Goal: Task Accomplishment & Management: Manage account settings

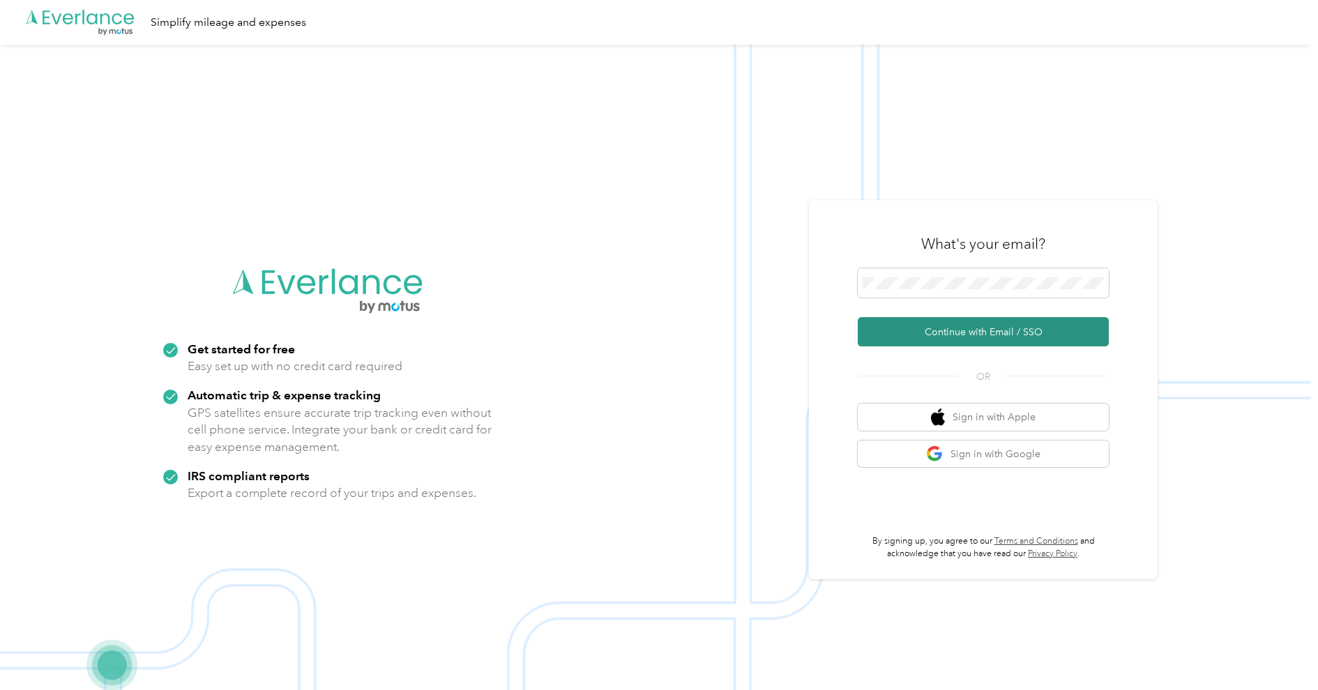
click at [922, 326] on button "Continue with Email / SSO" at bounding box center [982, 331] width 251 height 29
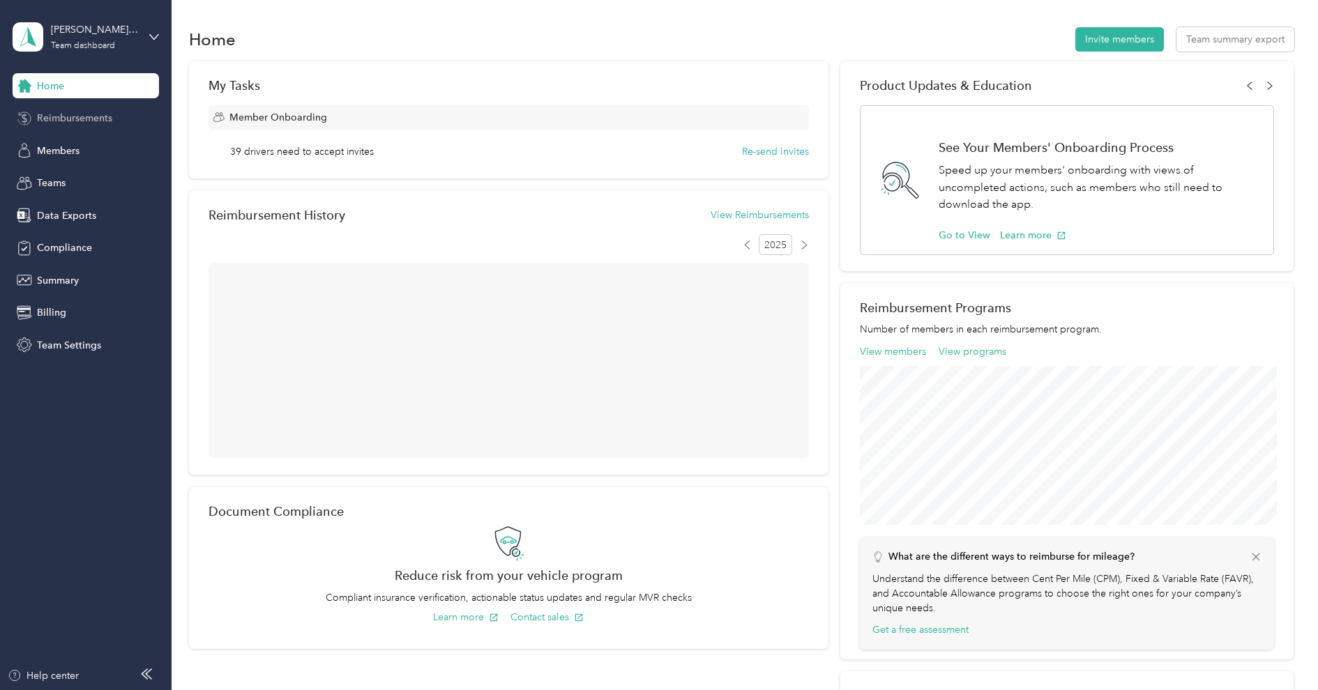
click at [95, 121] on span "Reimbursements" at bounding box center [74, 118] width 75 height 15
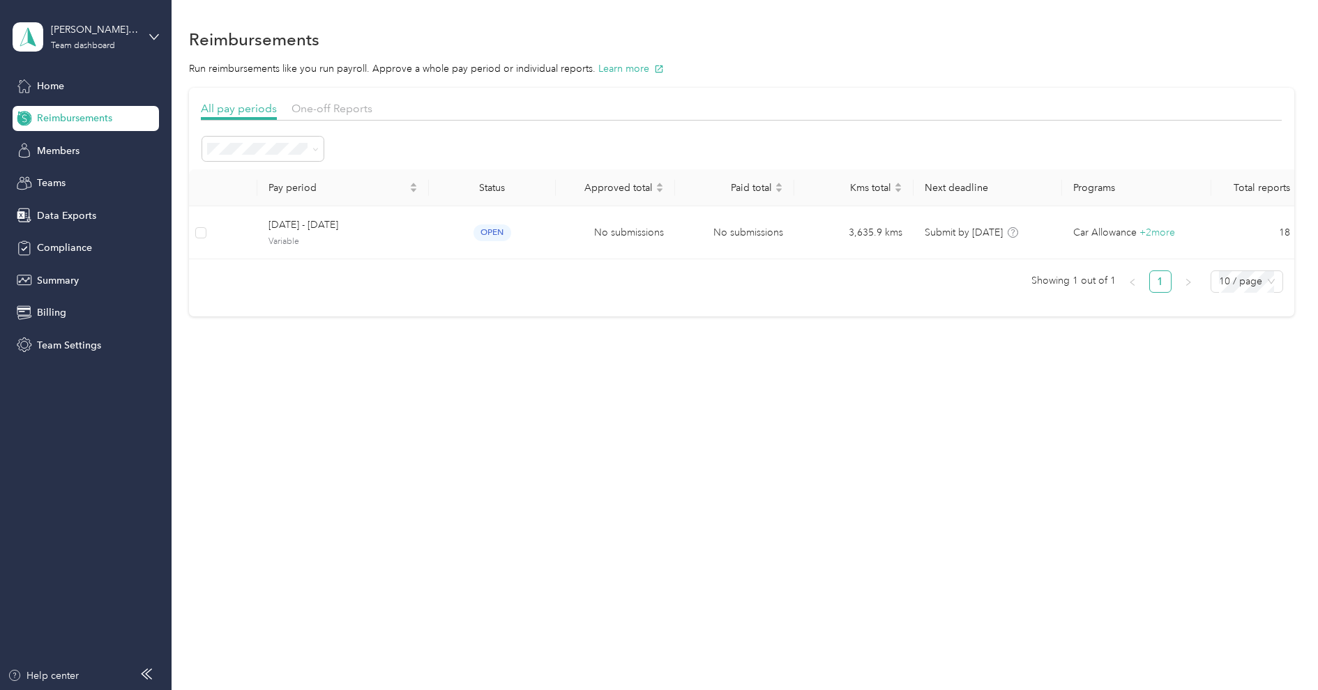
click at [268, 179] on li "All periods" at bounding box center [262, 172] width 121 height 24
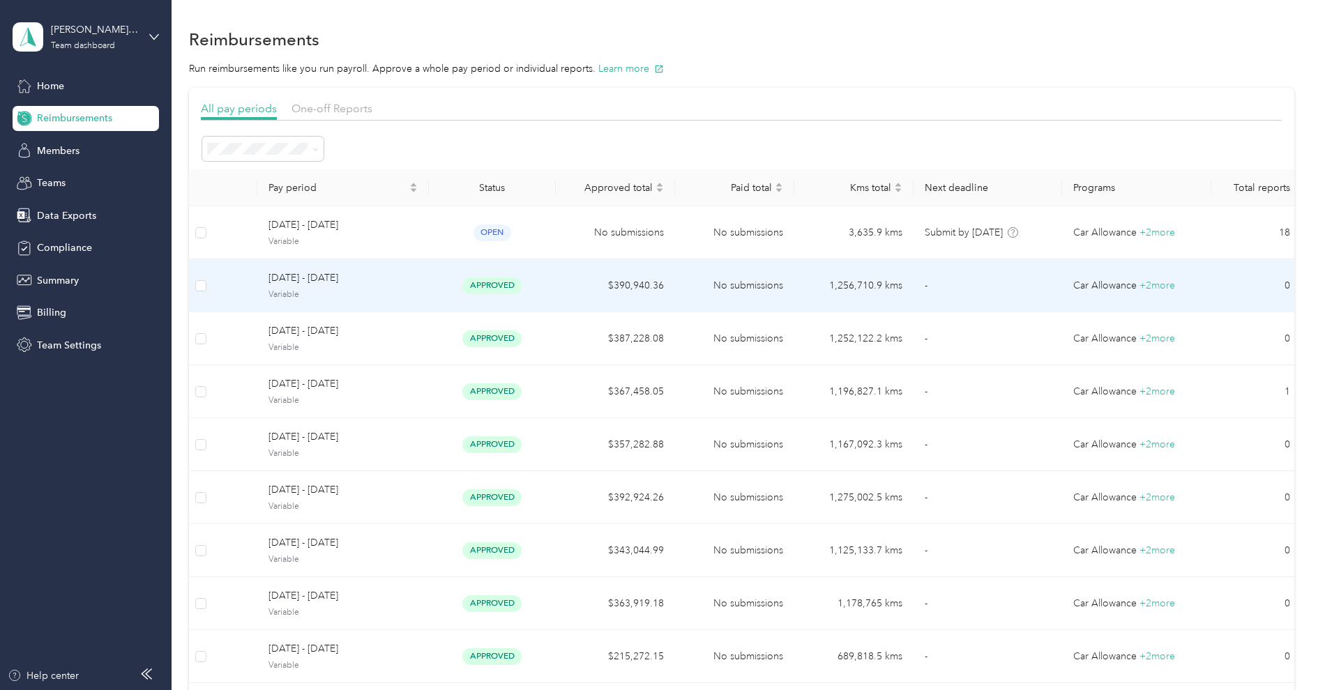
click at [346, 273] on span "[DATE] - [DATE]" at bounding box center [342, 277] width 149 height 15
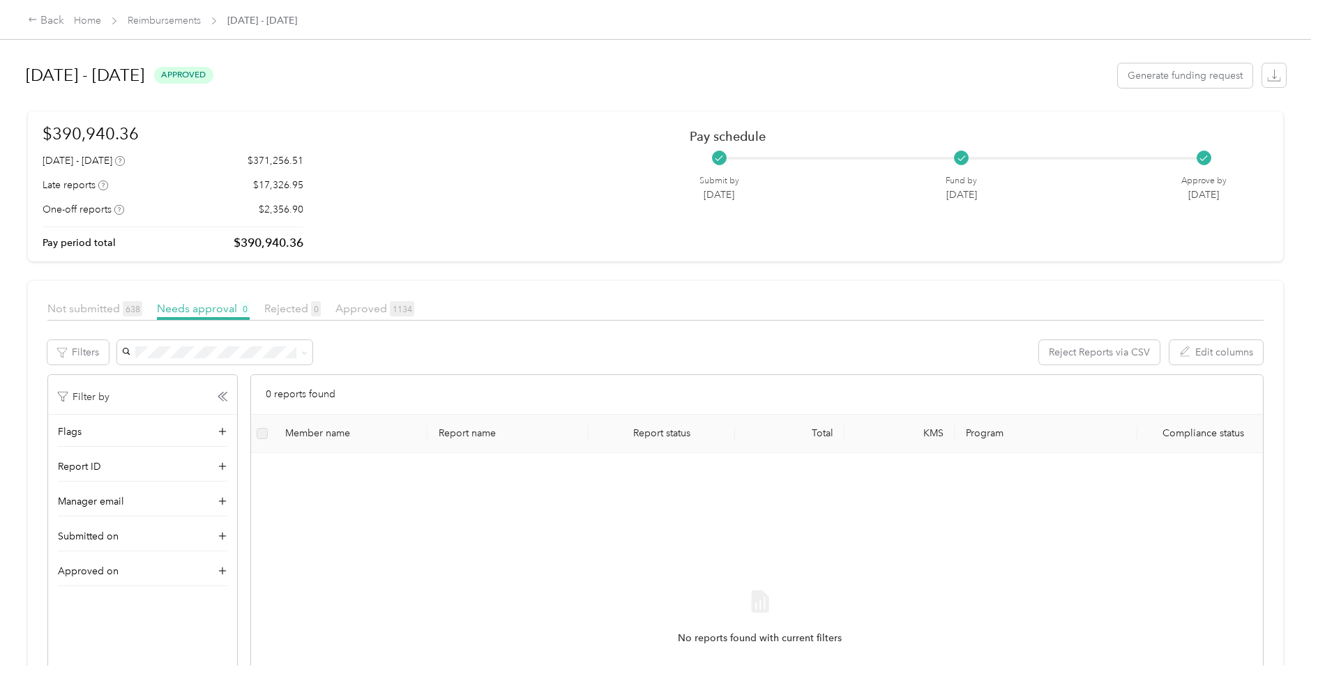
click at [815, 67] on div "September 1 - 30, 2025 approved Generate funding request" at bounding box center [656, 75] width 1260 height 53
click at [574, 37] on div "Back Home Reimbursements September 1 - 30, 2025" at bounding box center [659, 19] width 1318 height 39
click at [380, 317] on div "Not submitted 638 Needs approval 0 Rejected 0 Approved 1134" at bounding box center [655, 310] width 1216 height 20
click at [367, 302] on span "Approved 1134" at bounding box center [374, 308] width 79 height 13
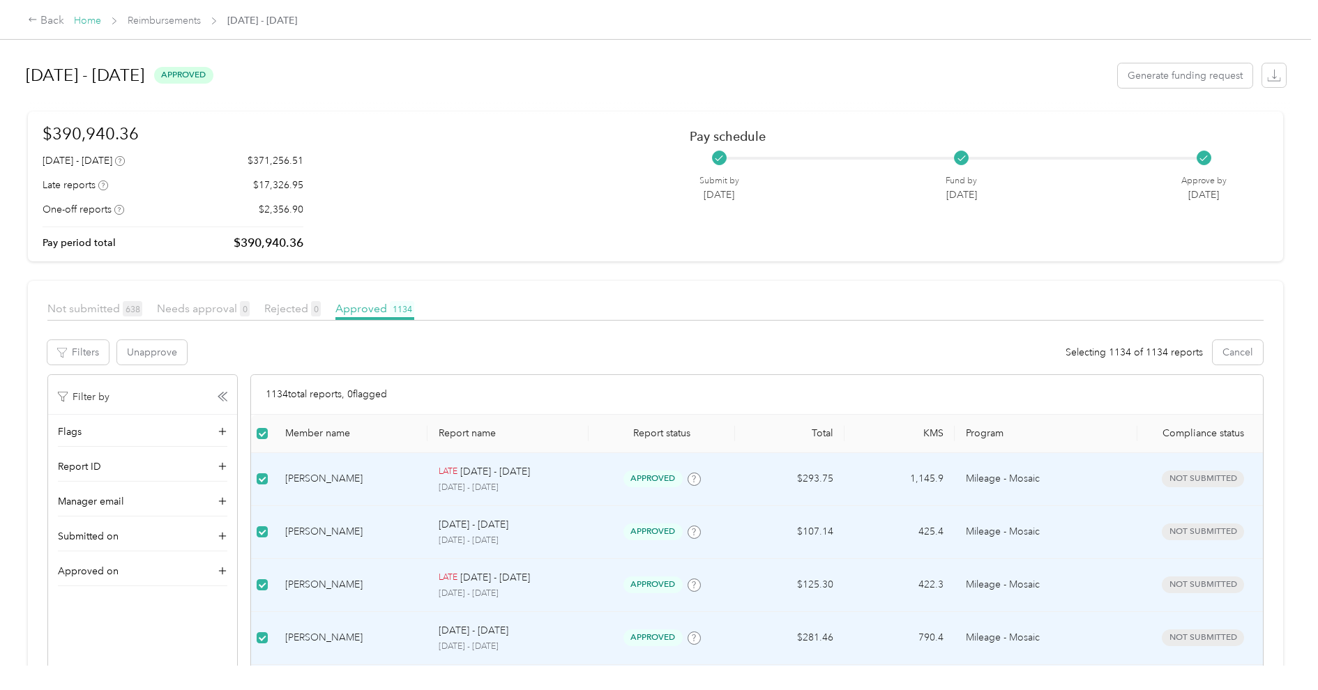
click at [99, 24] on link "Home" at bounding box center [87, 21] width 27 height 12
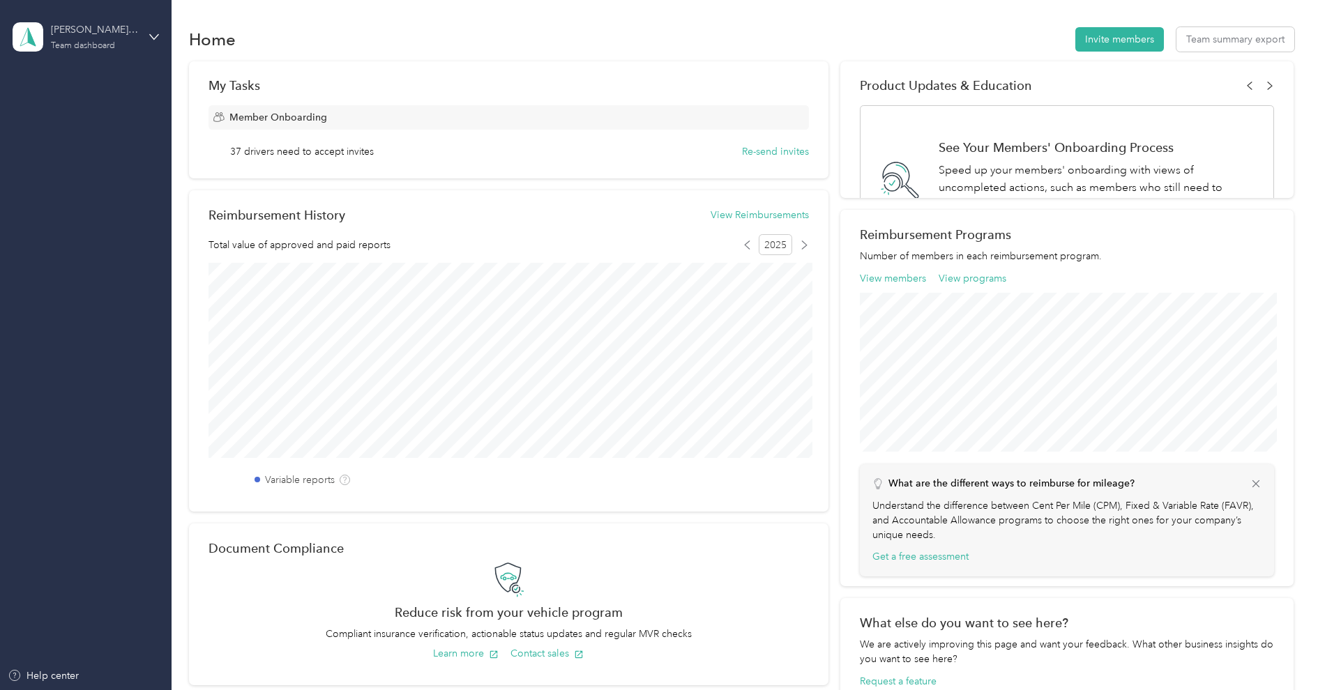
click at [96, 34] on div "[PERSON_NAME] [GEOGRAPHIC_DATA]" at bounding box center [94, 29] width 87 height 15
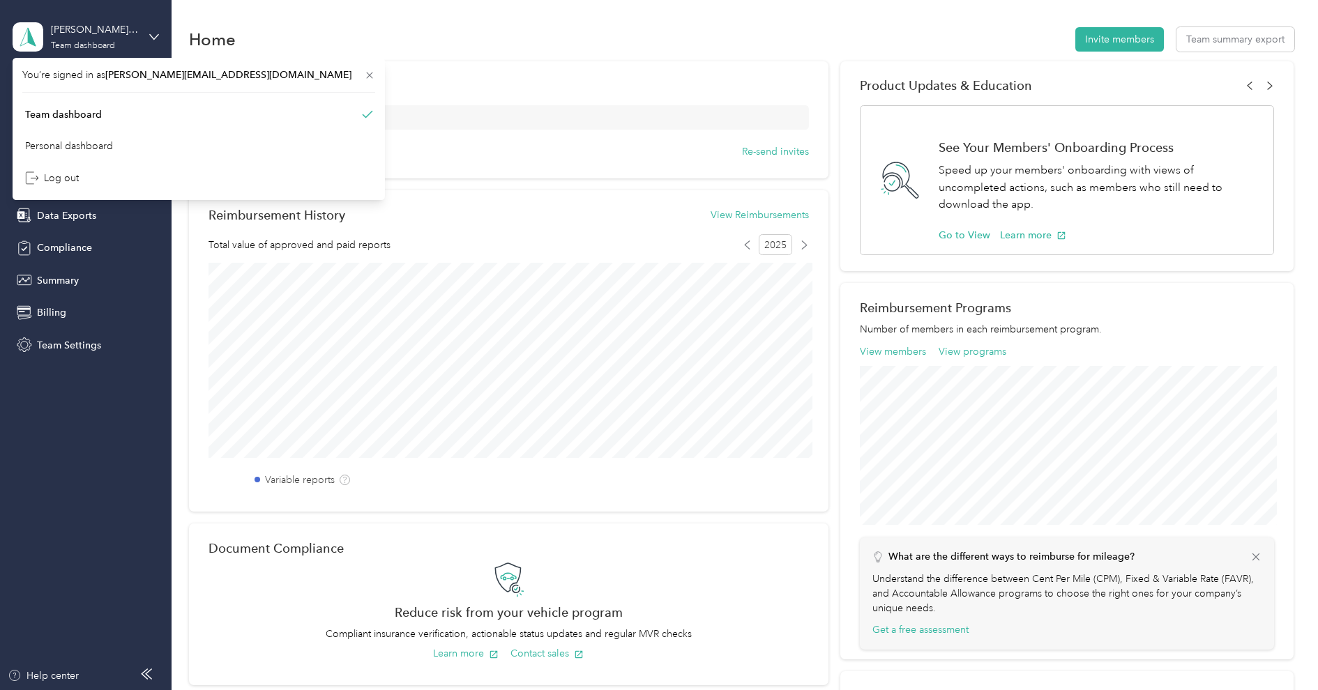
click at [96, 17] on div "[PERSON_NAME] Canada Team dashboard" at bounding box center [86, 37] width 146 height 49
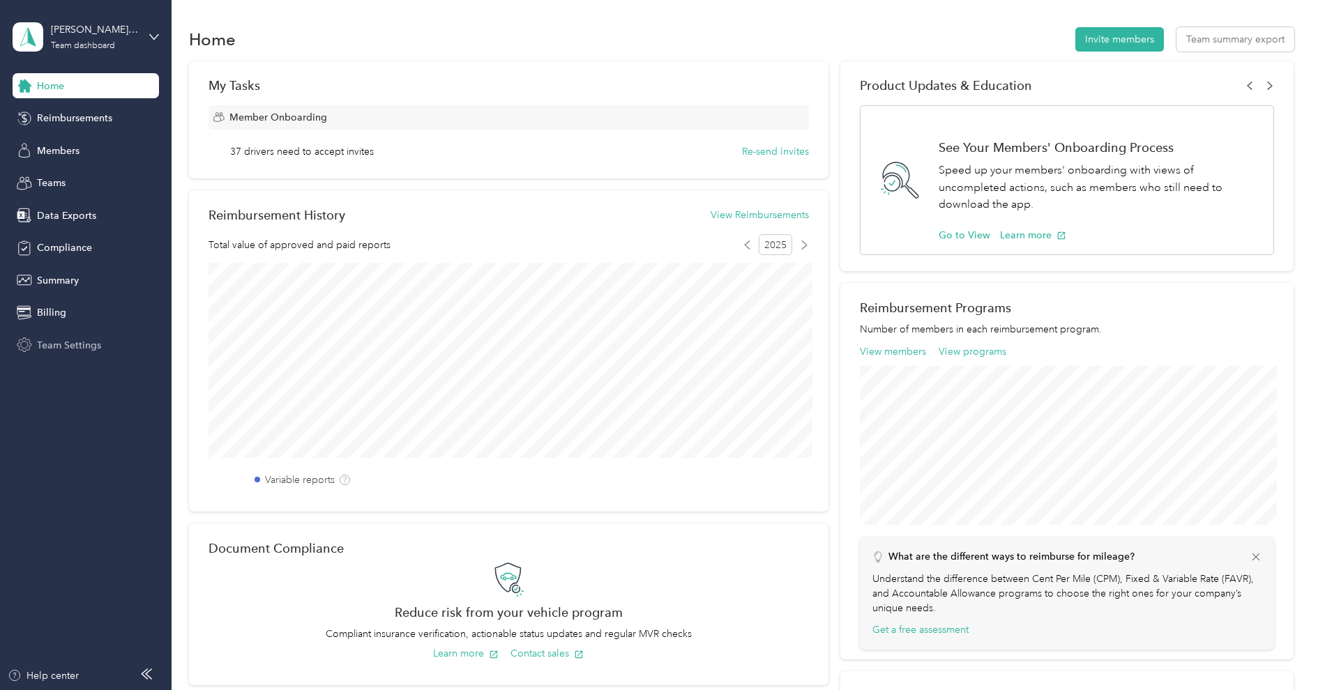
click at [63, 347] on span "Team Settings" at bounding box center [69, 345] width 64 height 15
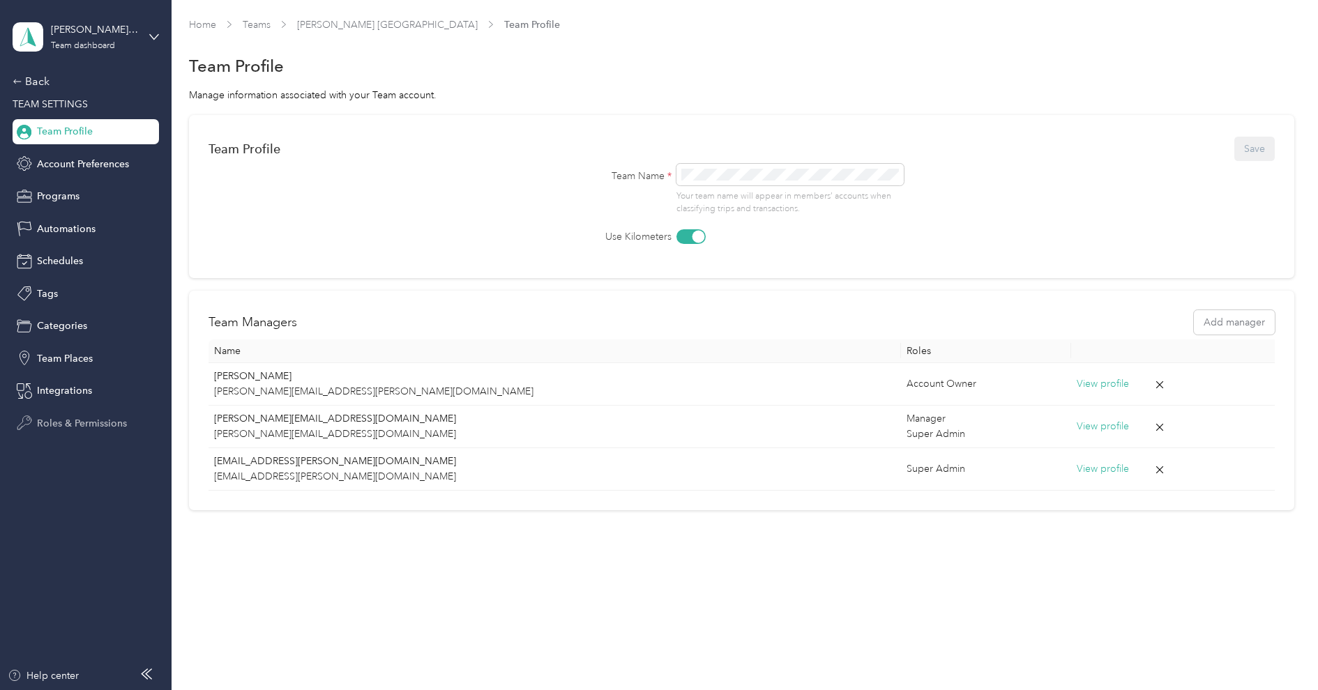
click at [62, 425] on span "Roles & Permissions" at bounding box center [82, 423] width 90 height 15
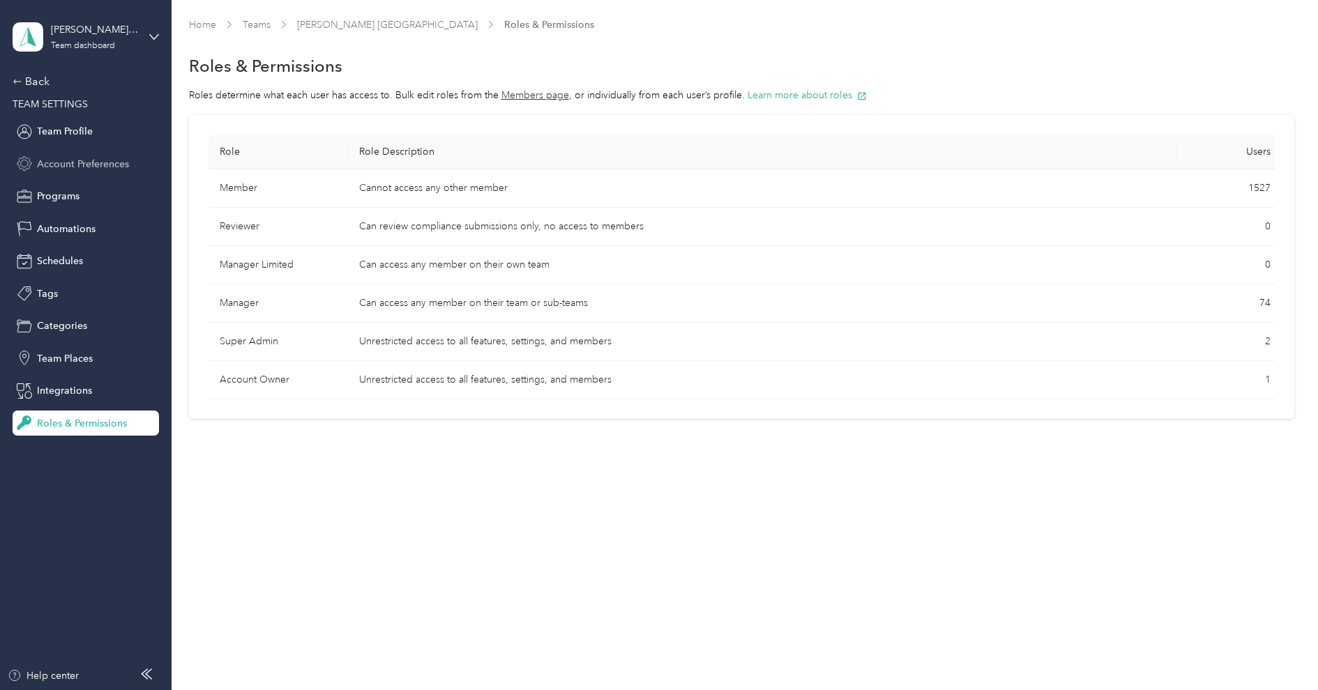
click at [82, 170] on span "Account Preferences" at bounding box center [83, 164] width 92 height 15
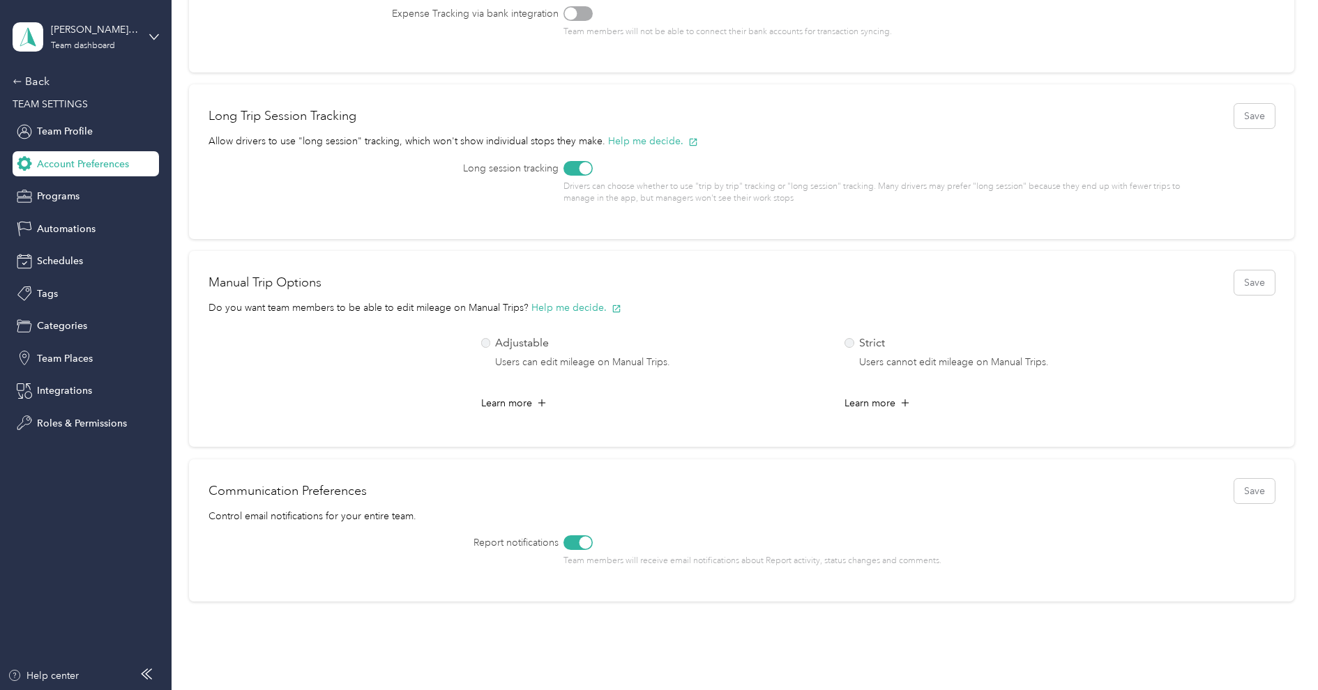
scroll to position [604, 0]
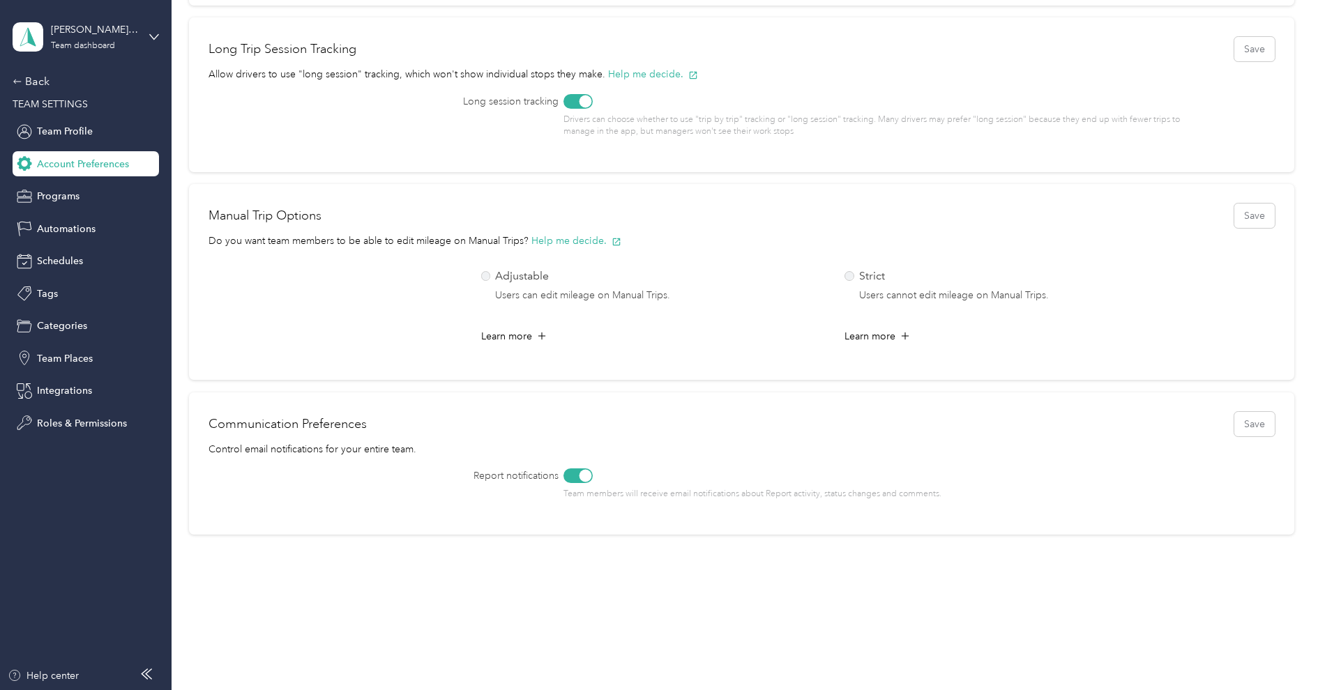
click at [582, 473] on div at bounding box center [585, 476] width 13 height 13
click at [1274, 420] on button "Save" at bounding box center [1254, 424] width 40 height 24
click at [45, 79] on div "Back" at bounding box center [82, 81] width 139 height 17
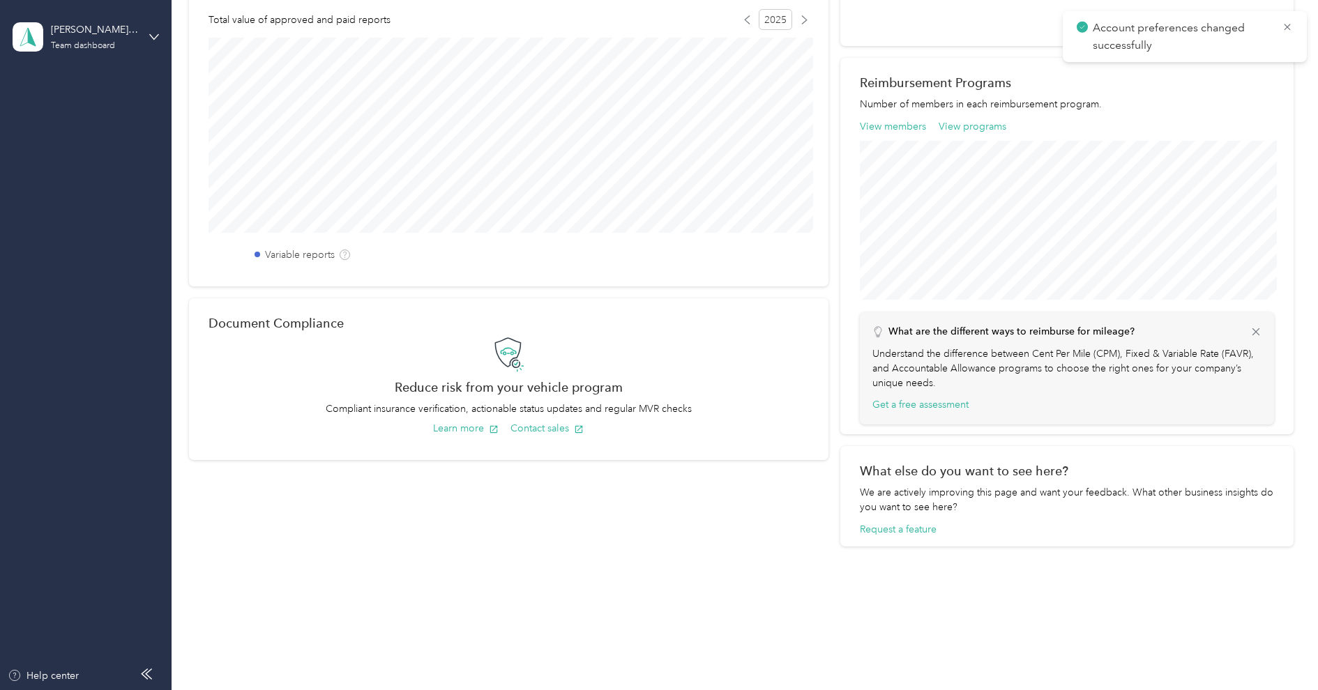
scroll to position [225, 0]
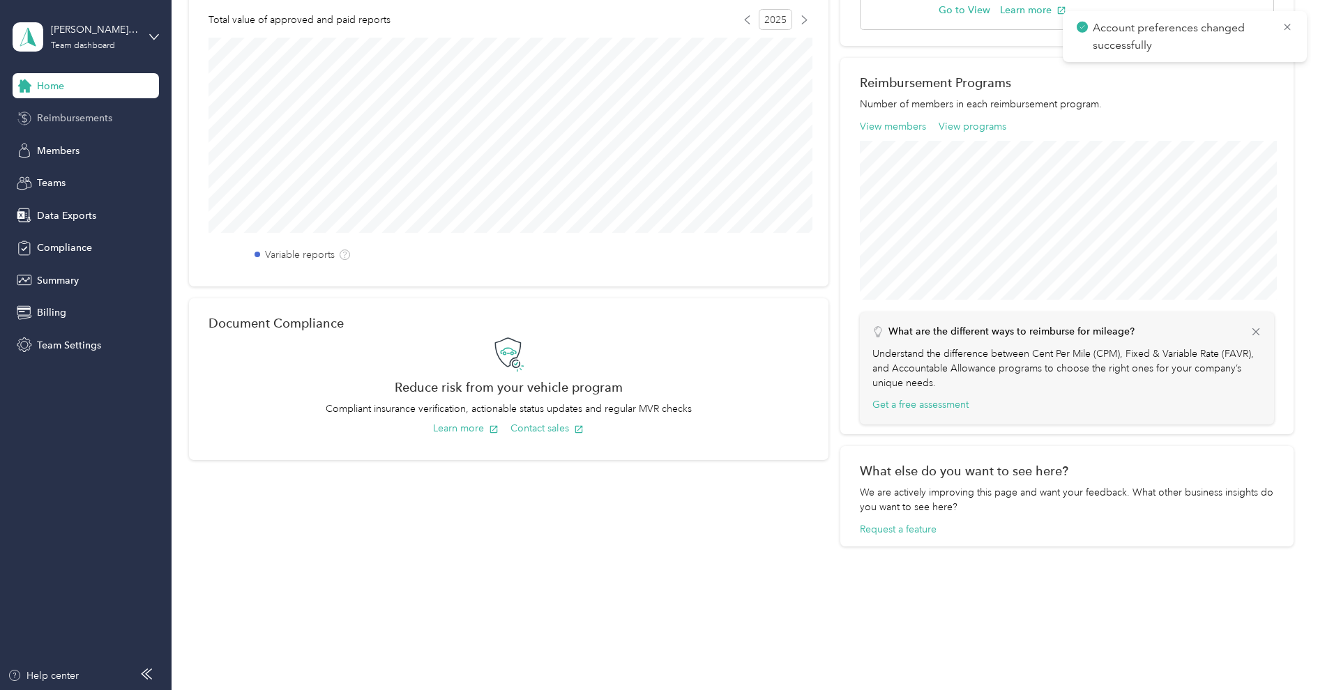
click at [78, 117] on span "Reimbursements" at bounding box center [74, 118] width 75 height 15
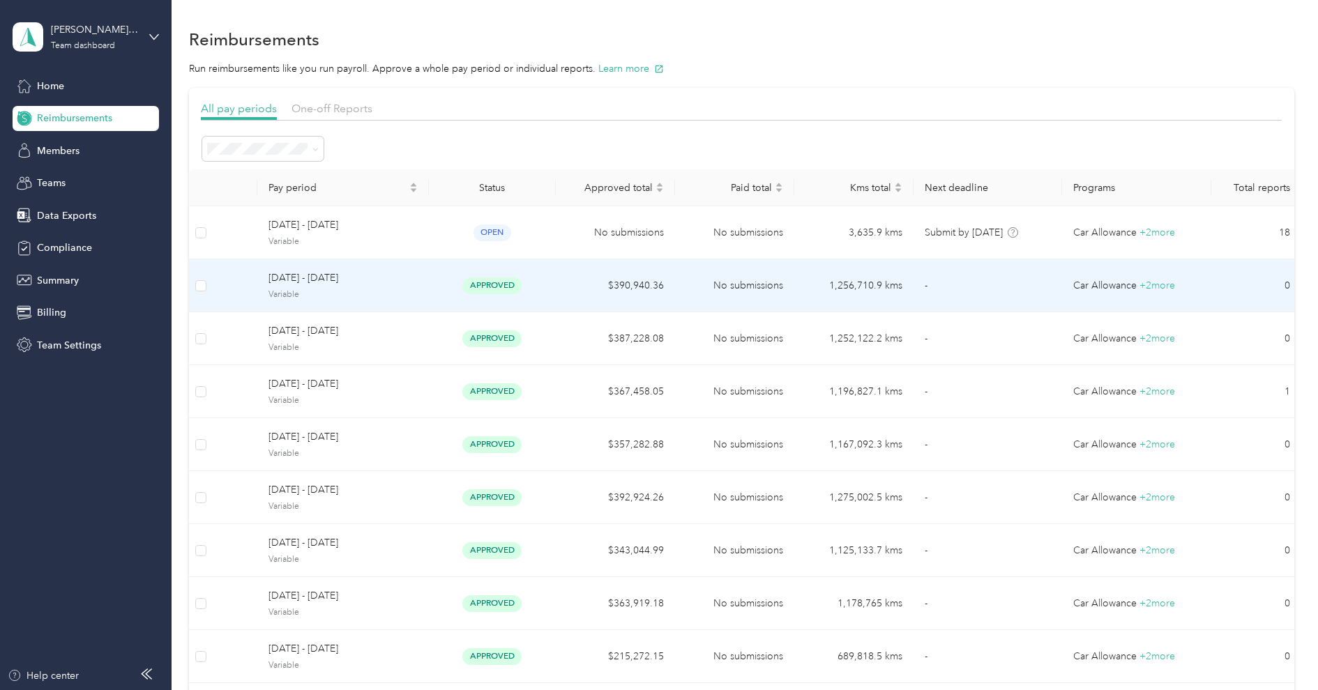
click at [363, 279] on span "[DATE] - [DATE]" at bounding box center [342, 277] width 149 height 15
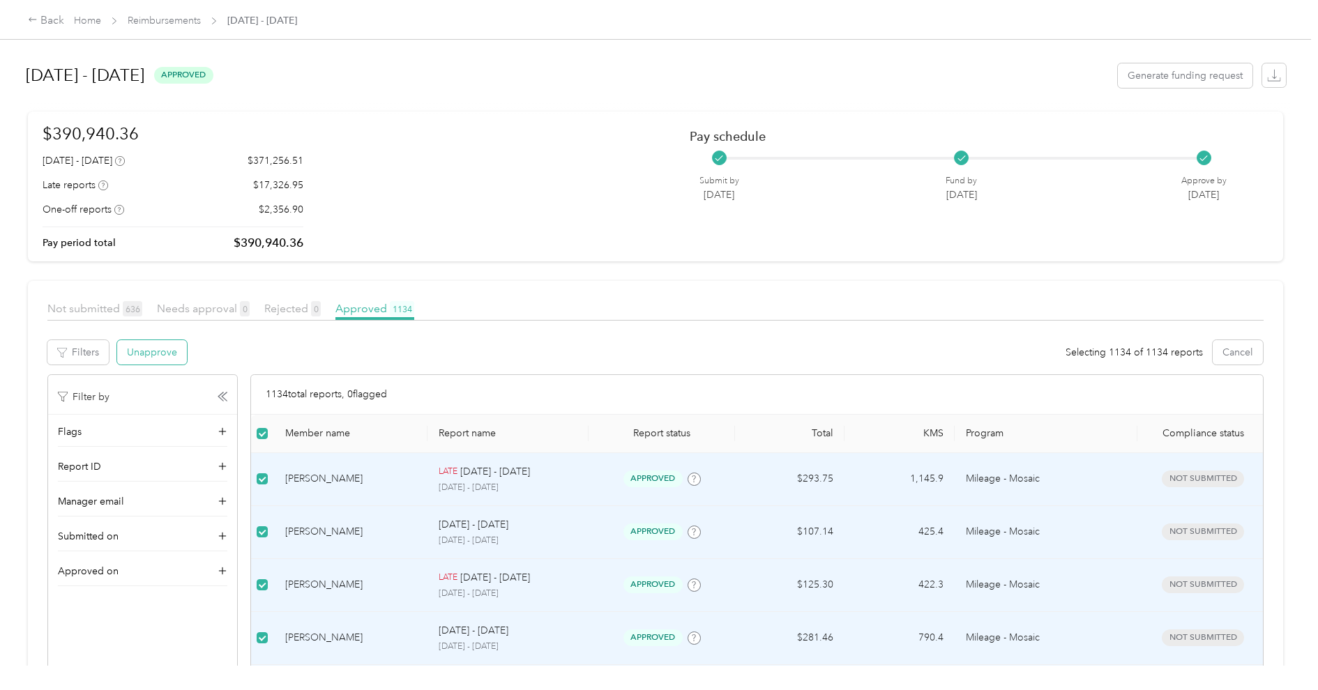
click at [155, 350] on button "Unapprove" at bounding box center [152, 352] width 70 height 24
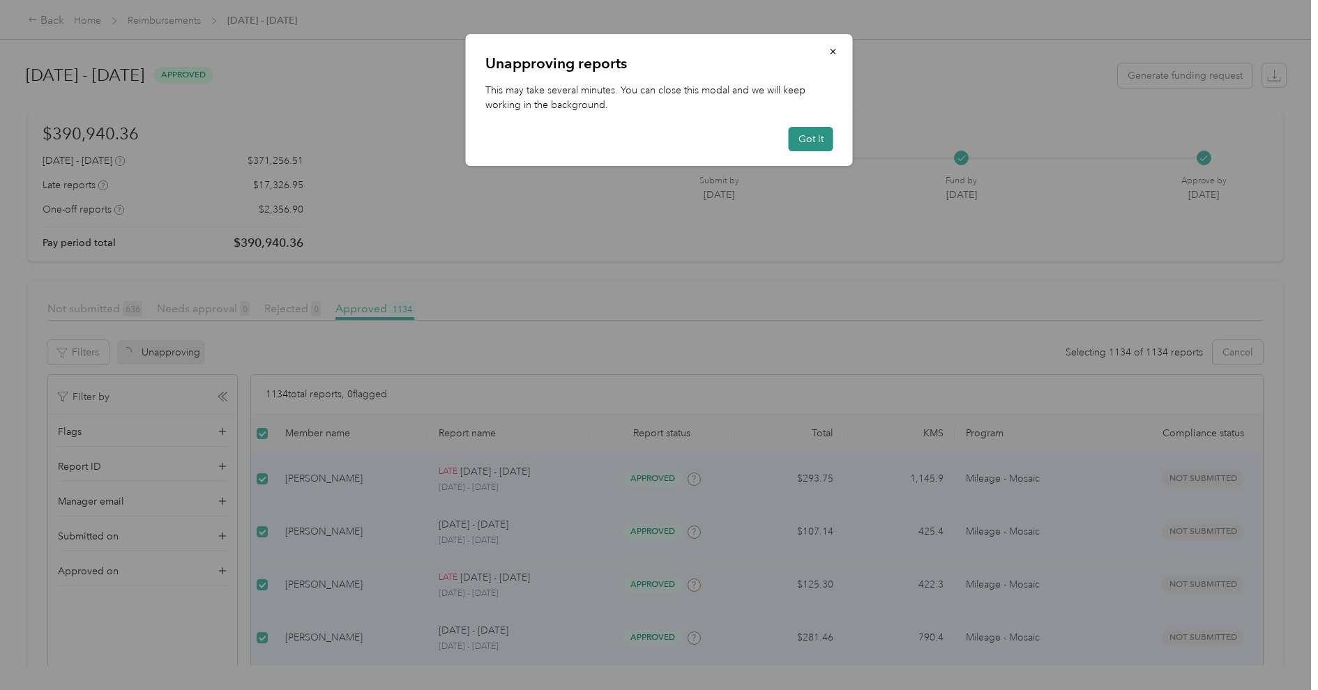
click at [795, 140] on button "Got it" at bounding box center [810, 139] width 45 height 24
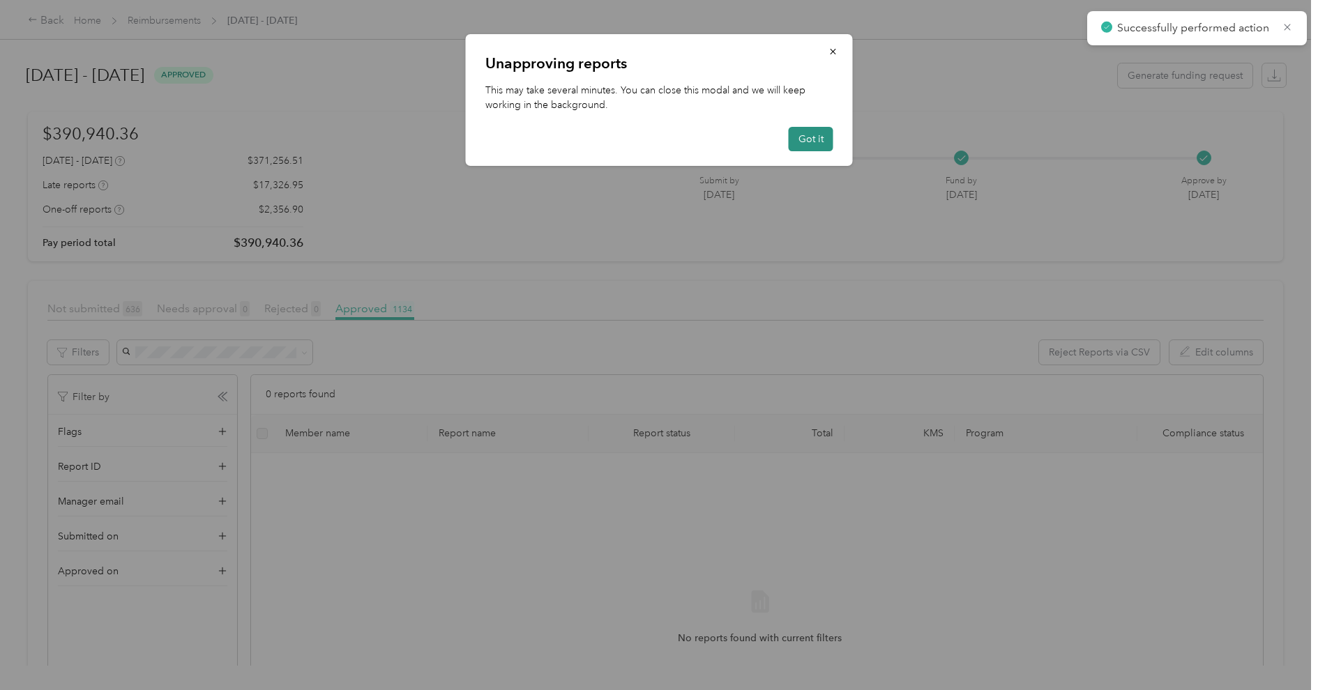
click at [809, 135] on button "Got it" at bounding box center [810, 139] width 45 height 24
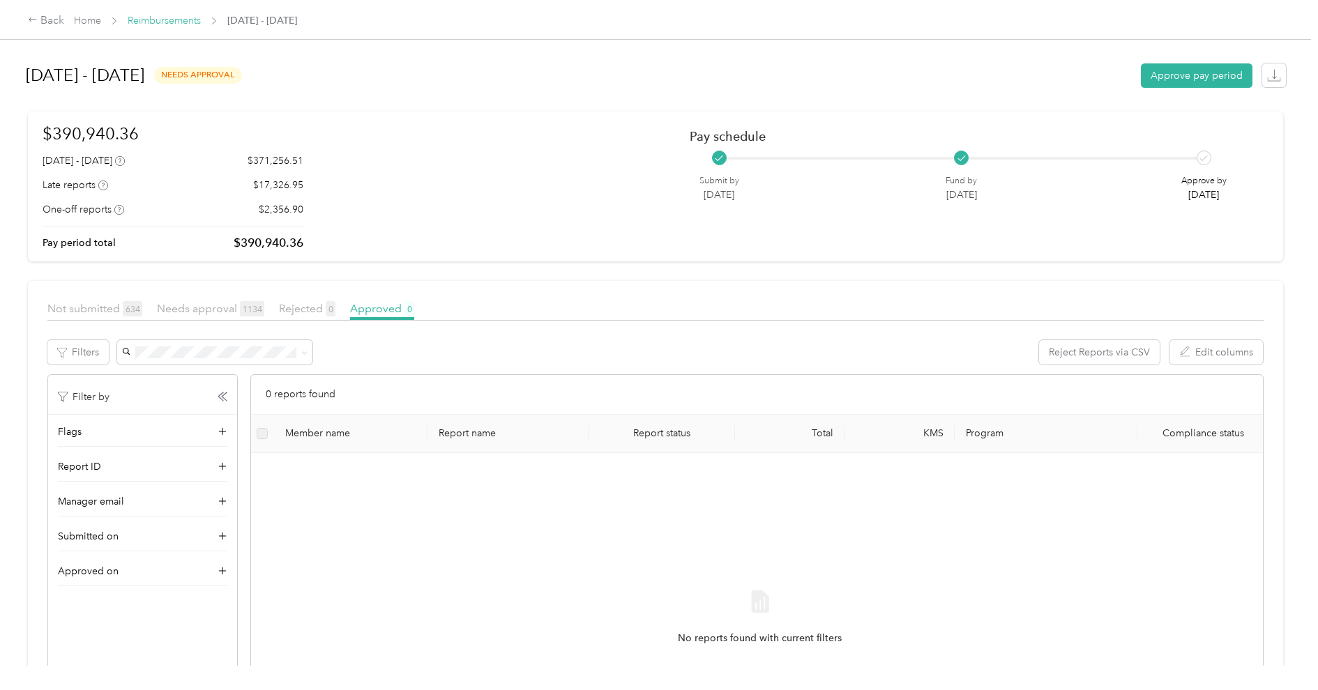
click at [151, 15] on link "Reimbursements" at bounding box center [164, 21] width 73 height 12
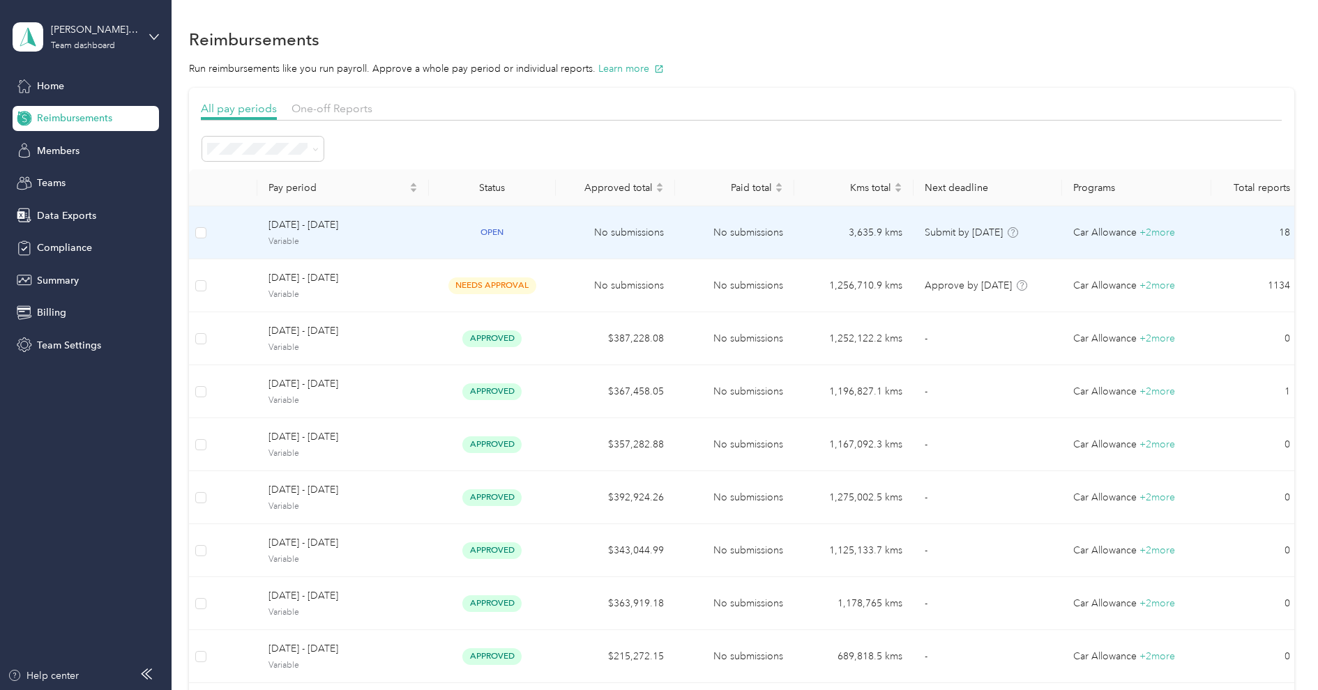
click at [364, 223] on span "October 1 - 31, 2025" at bounding box center [342, 225] width 149 height 15
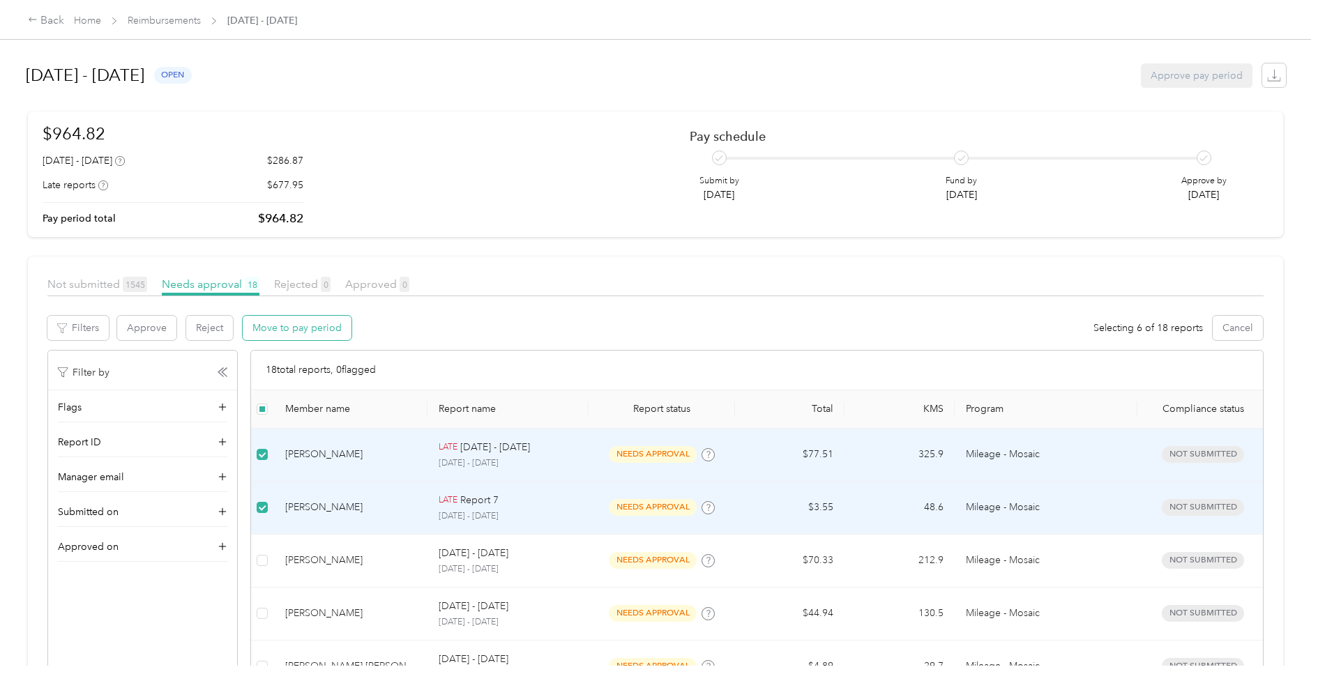
click at [319, 332] on button "Move to pay period" at bounding box center [297, 328] width 109 height 24
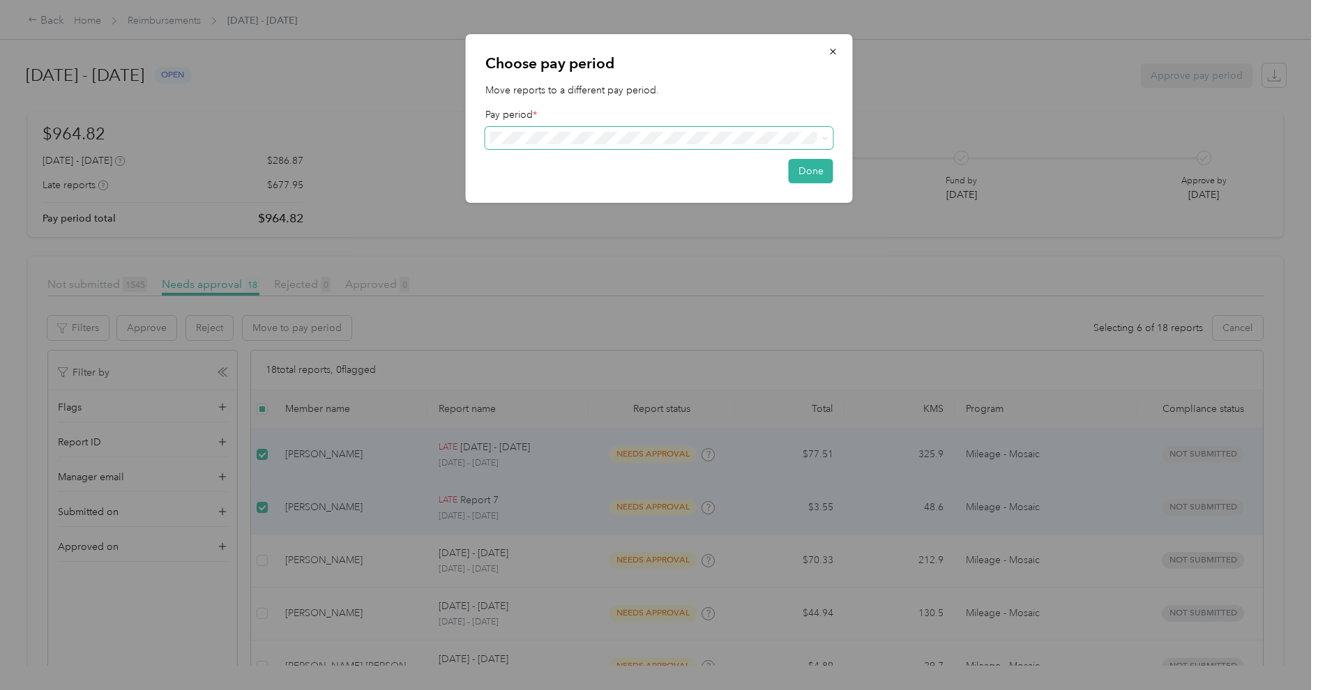
click at [574, 130] on span at bounding box center [659, 138] width 348 height 22
click at [595, 181] on div "September 1 - 30, 2025 ( variable ) needs approval" at bounding box center [658, 189] width 328 height 16
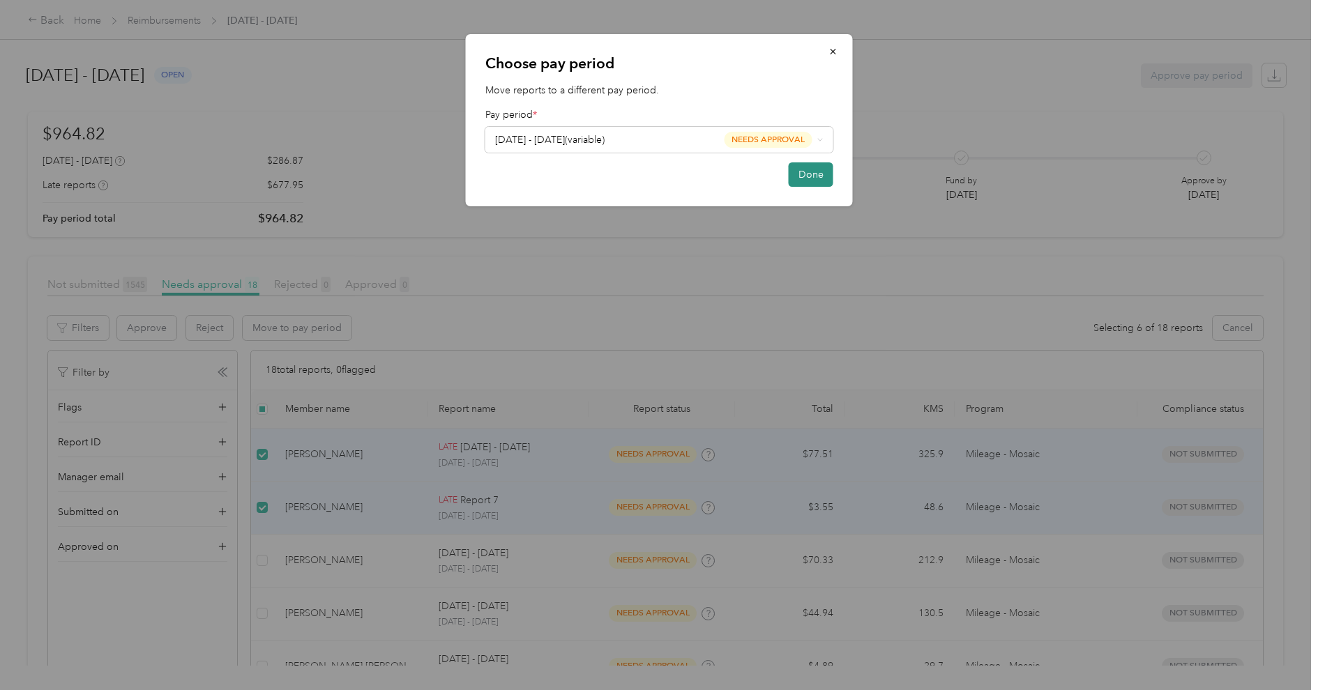
click at [802, 175] on button "Done" at bounding box center [810, 174] width 45 height 24
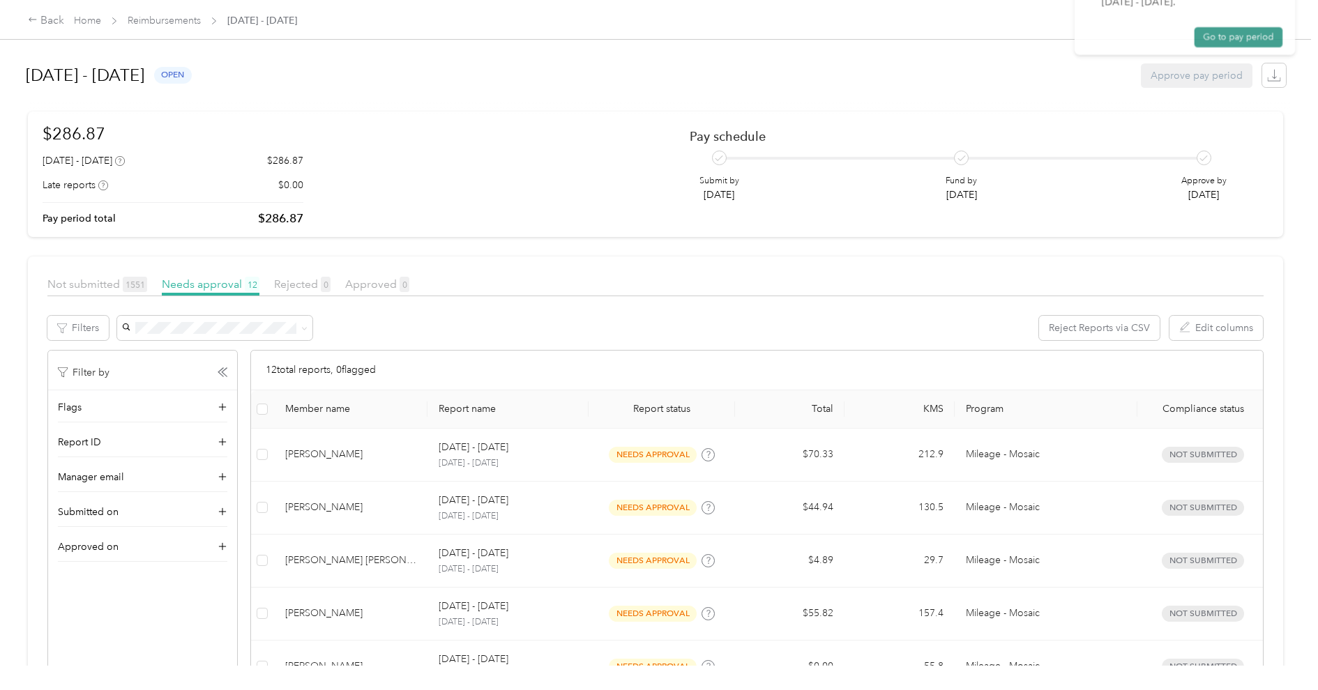
click at [1283, 86] on button "Go to pay period" at bounding box center [1244, 84] width 98 height 22
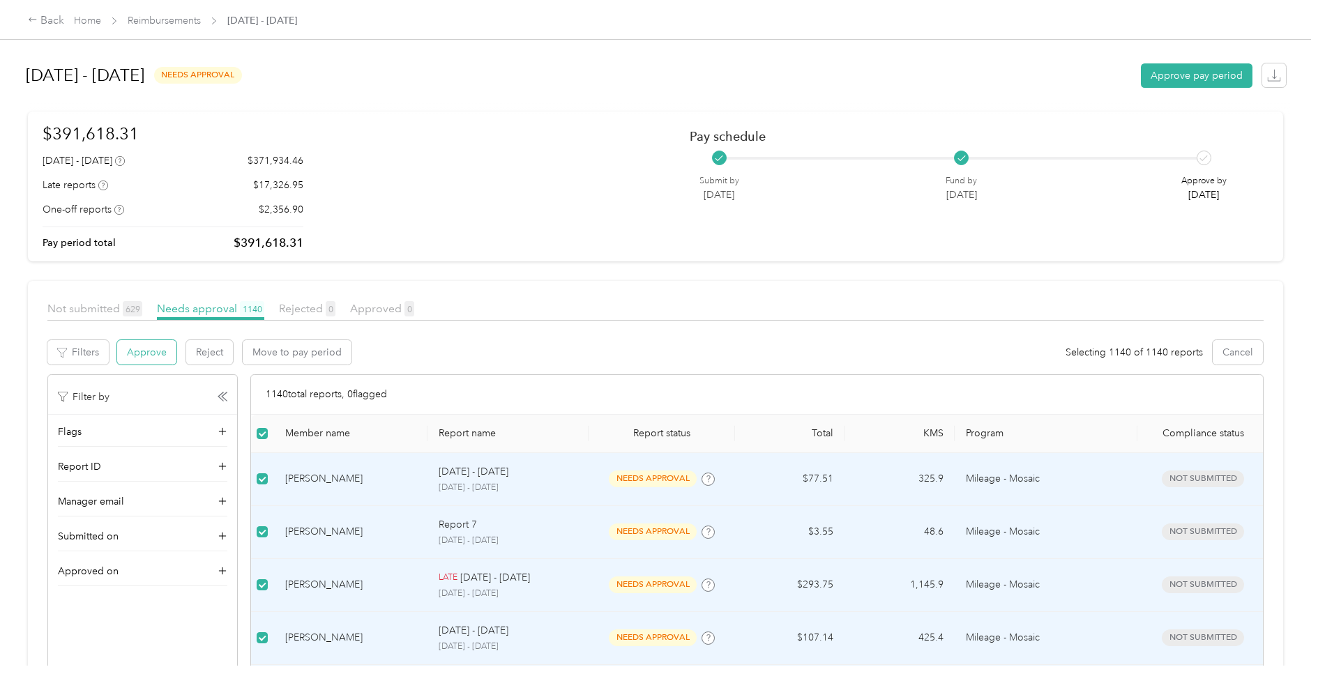
click at [152, 349] on button "Approve" at bounding box center [146, 352] width 59 height 24
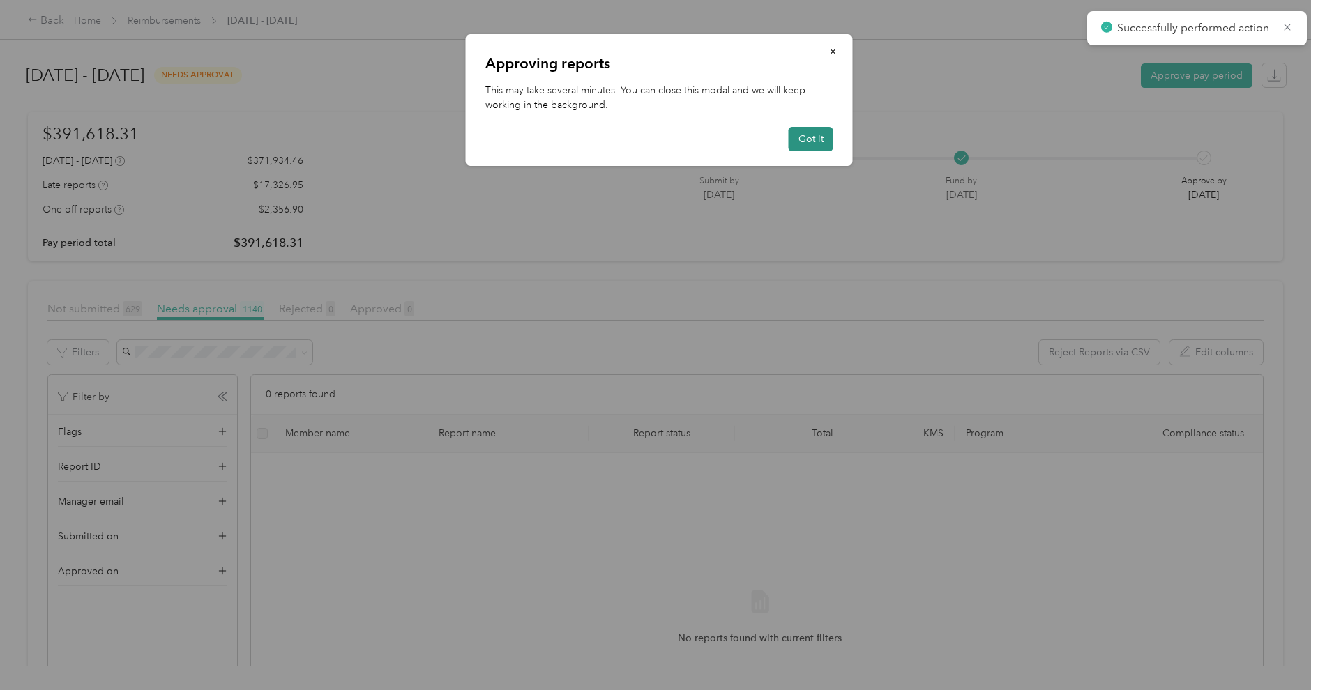
click at [821, 134] on button "Got it" at bounding box center [810, 139] width 45 height 24
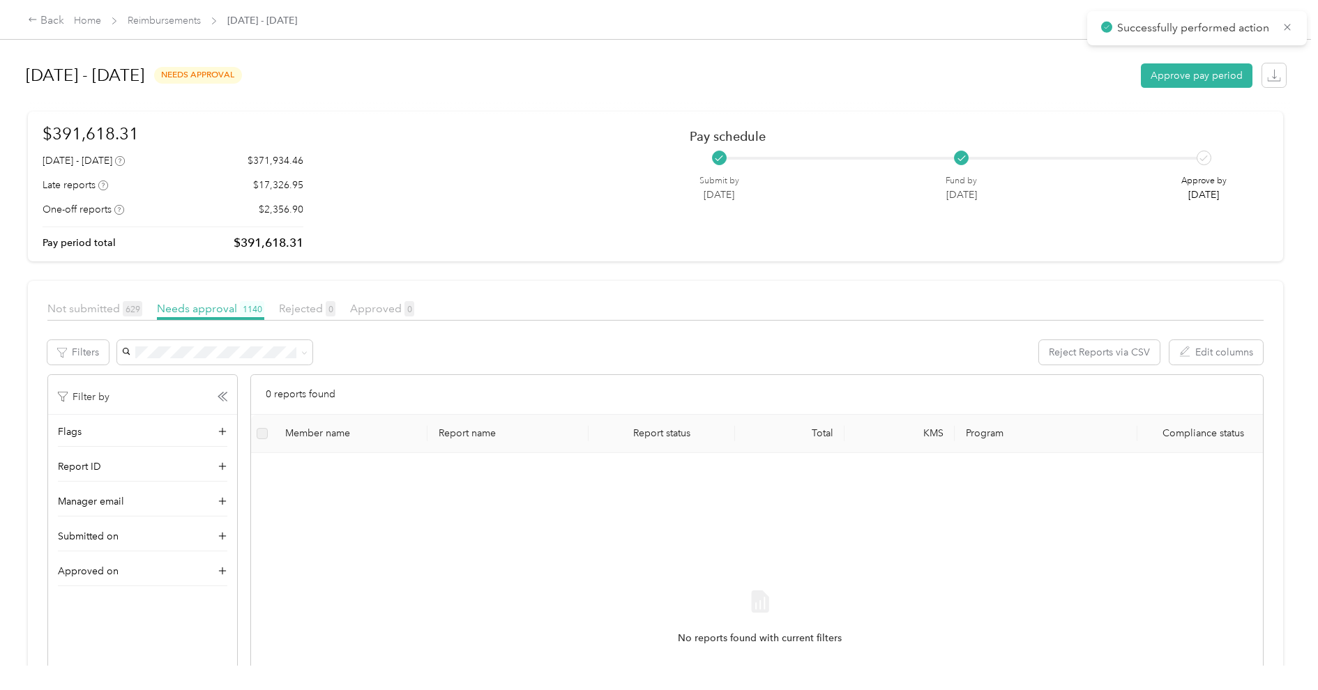
click at [512, 99] on div "September 1 - 30, 2025 needs approval Approve pay period" at bounding box center [656, 75] width 1260 height 53
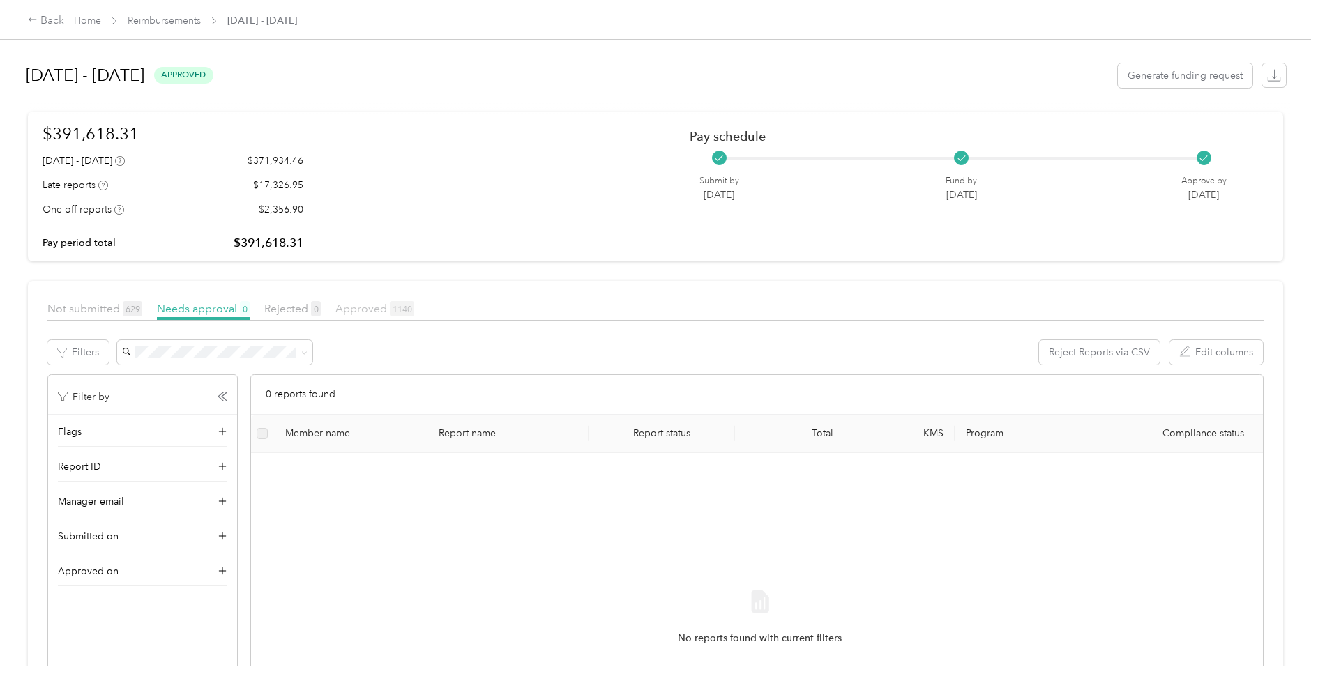
click at [353, 312] on span "Approved 1140" at bounding box center [374, 308] width 79 height 13
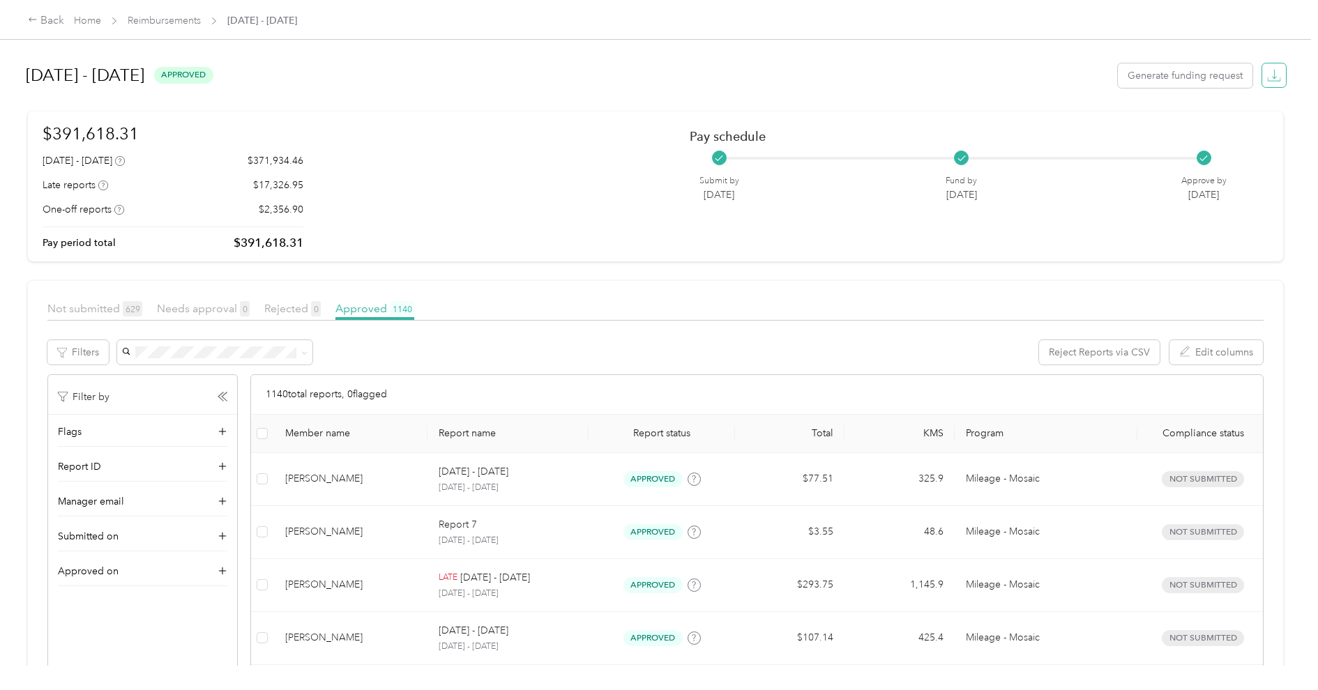
click at [1281, 78] on icon "button" at bounding box center [1274, 75] width 14 height 14
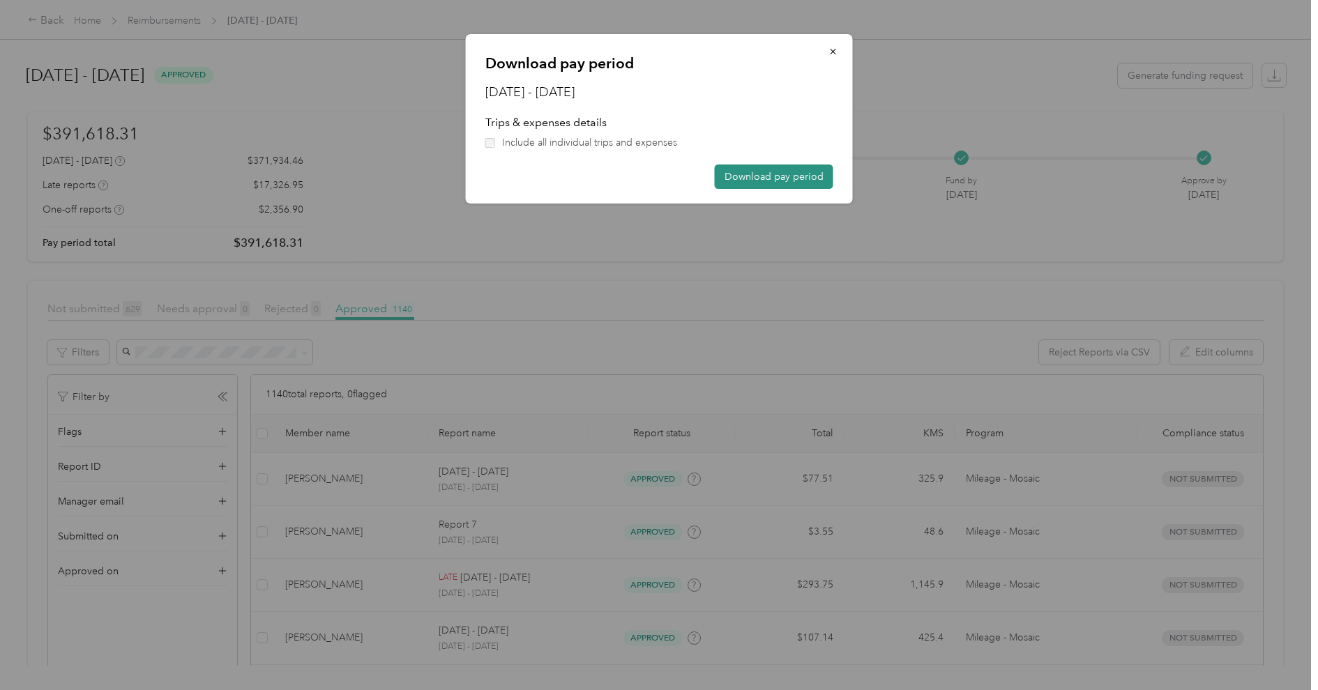
click at [772, 174] on button "Download pay period" at bounding box center [774, 177] width 119 height 24
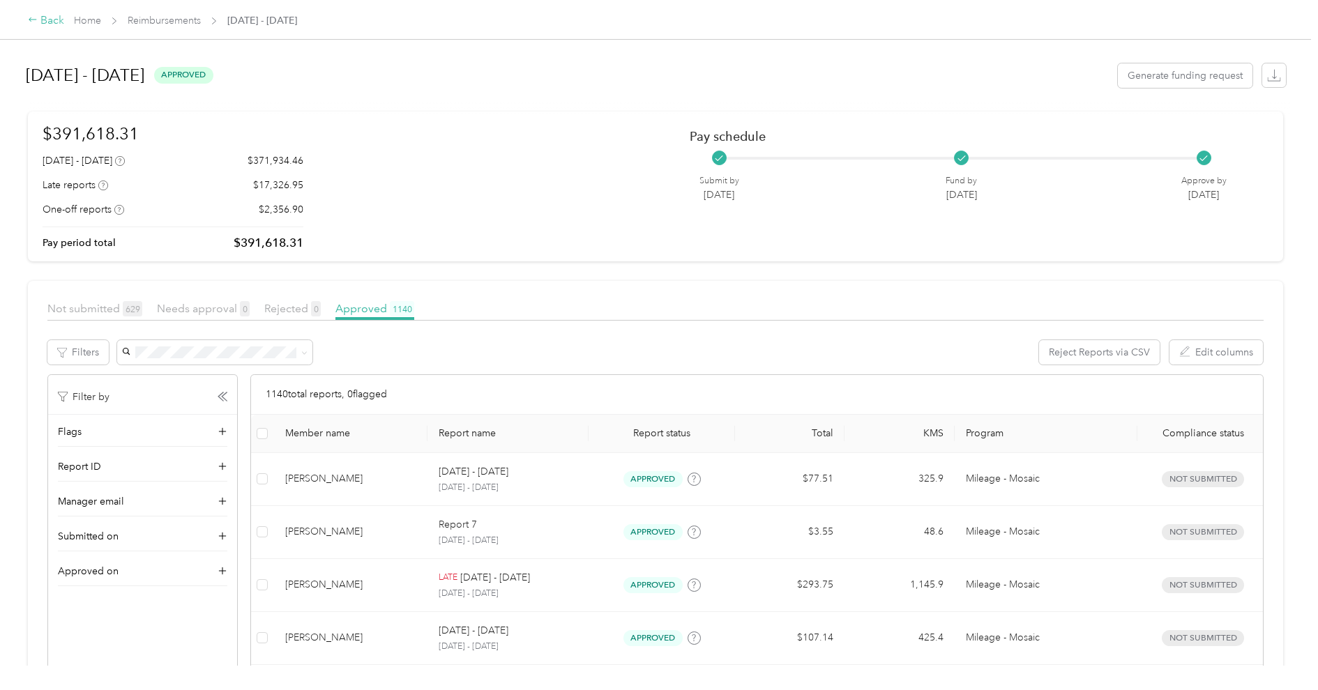
click at [38, 23] on div "Back" at bounding box center [46, 21] width 36 height 17
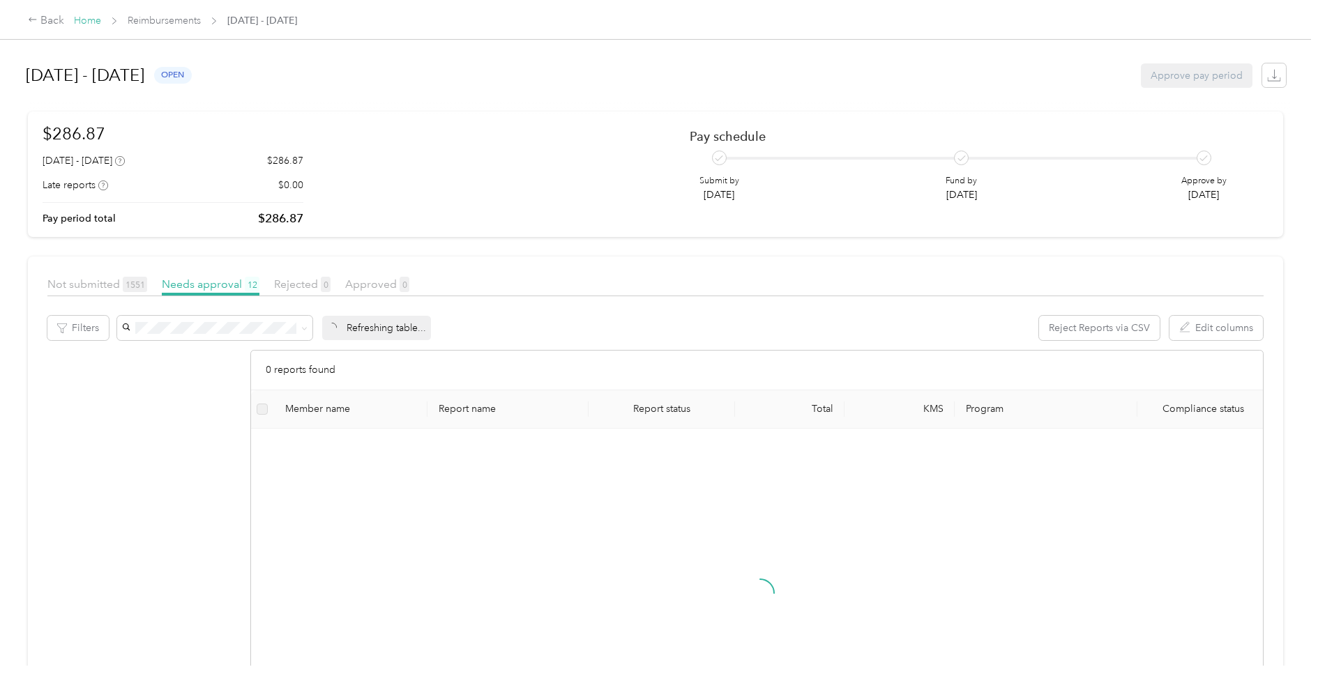
click at [75, 22] on link "Home" at bounding box center [87, 21] width 27 height 12
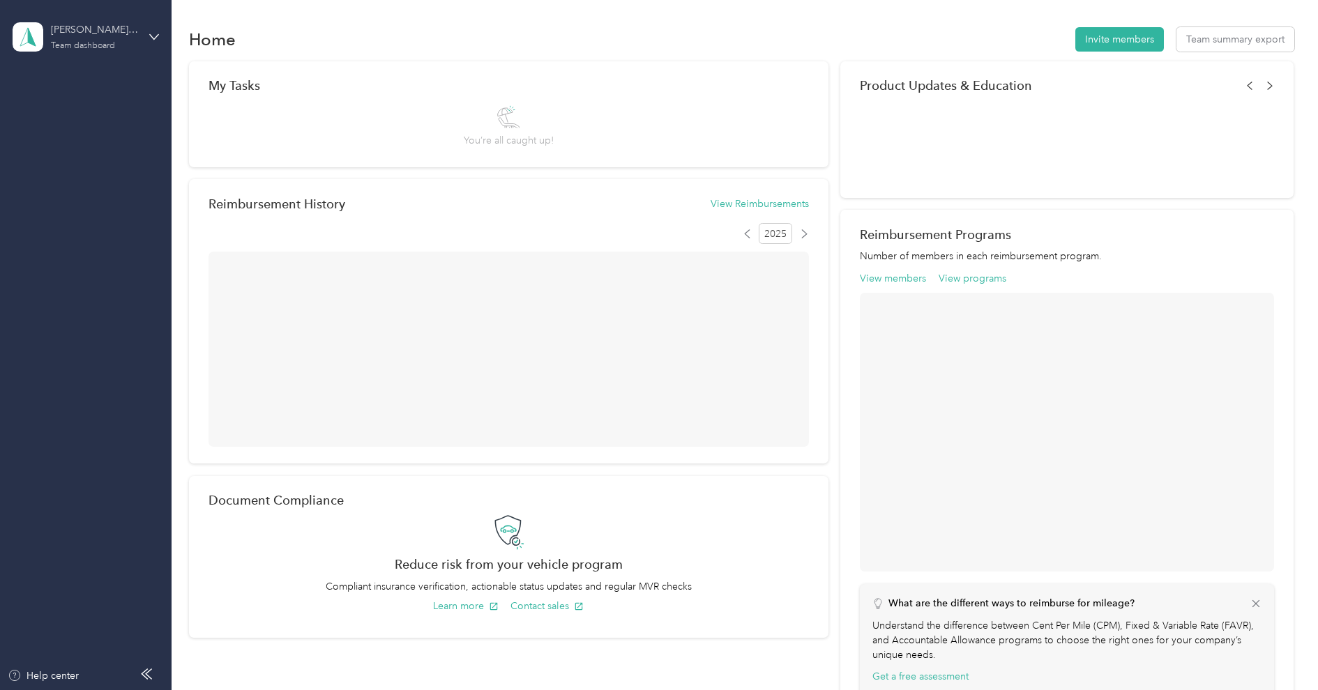
click at [75, 31] on div "[PERSON_NAME] [GEOGRAPHIC_DATA]" at bounding box center [94, 29] width 87 height 15
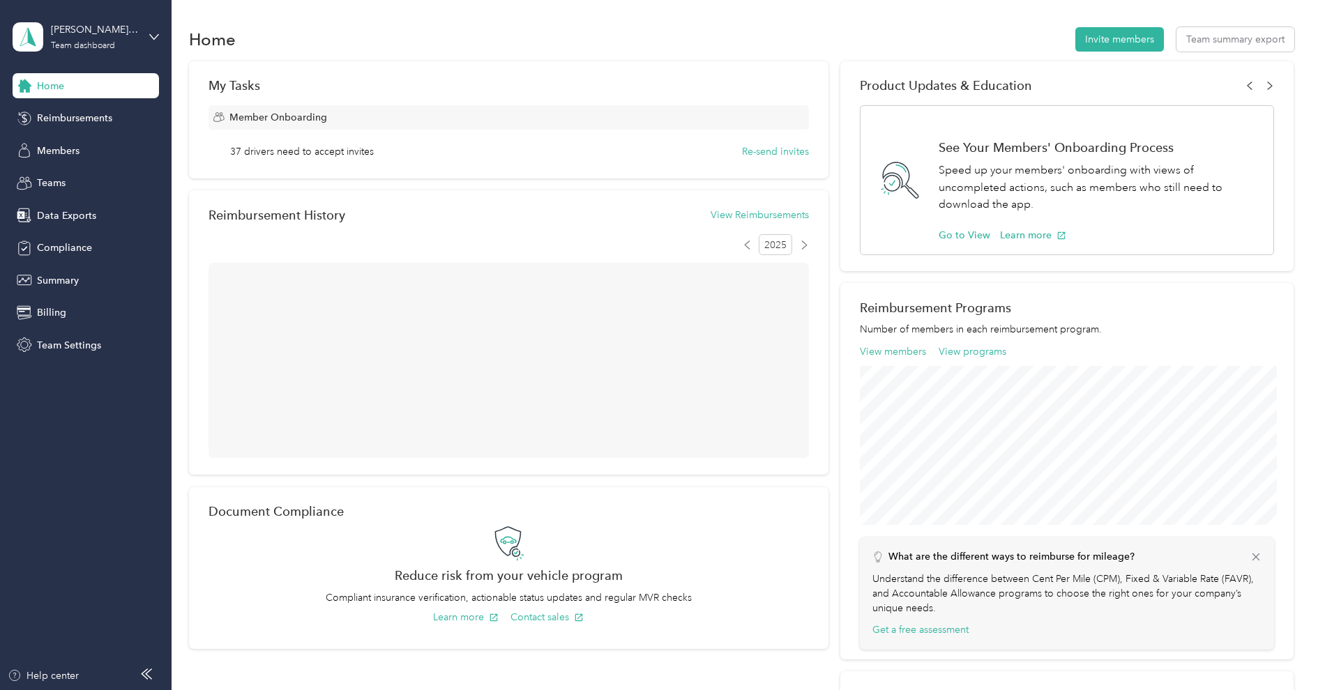
click at [66, 178] on div "Log out" at bounding box center [52, 175] width 54 height 15
